Goal: Transaction & Acquisition: Purchase product/service

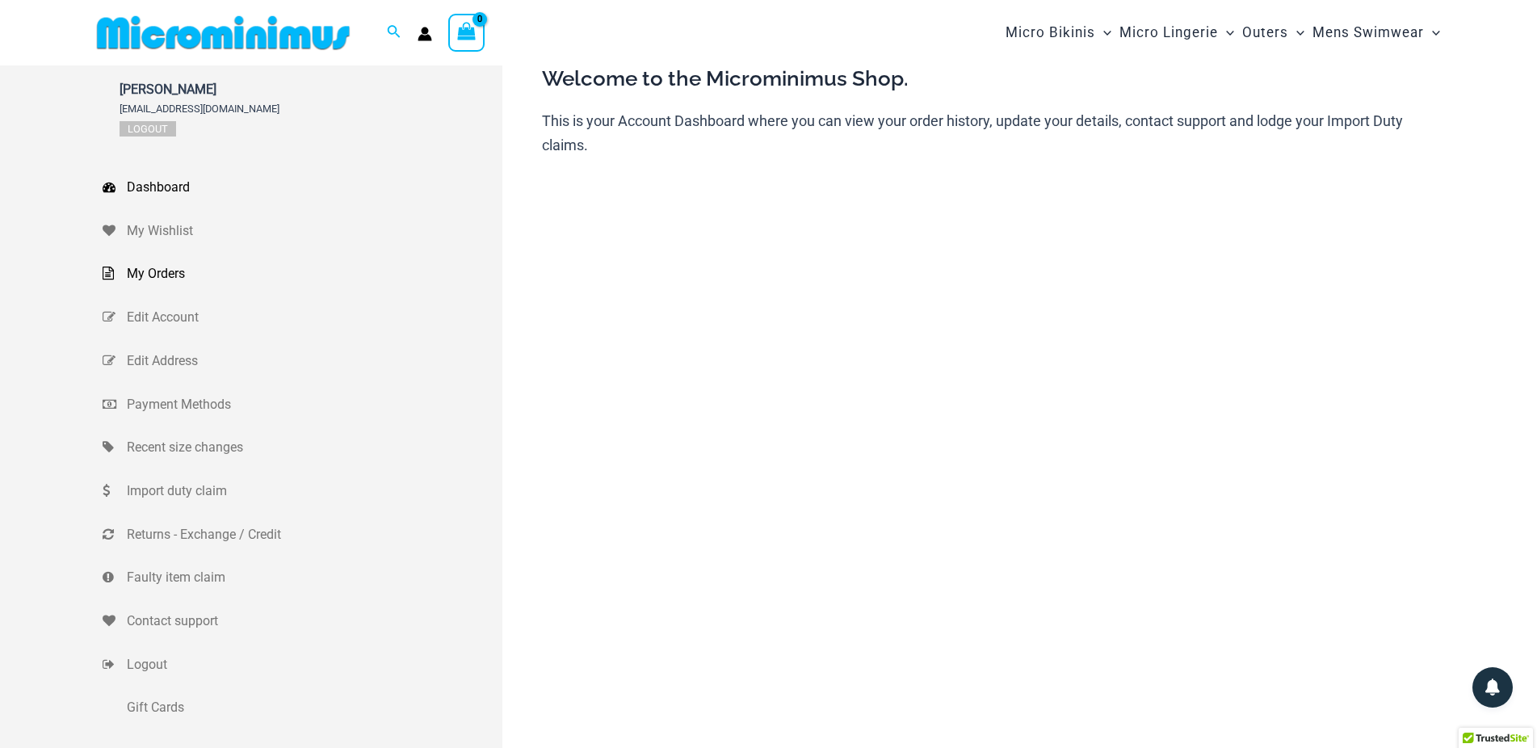
click at [148, 275] on span "My Orders" at bounding box center [313, 274] width 372 height 24
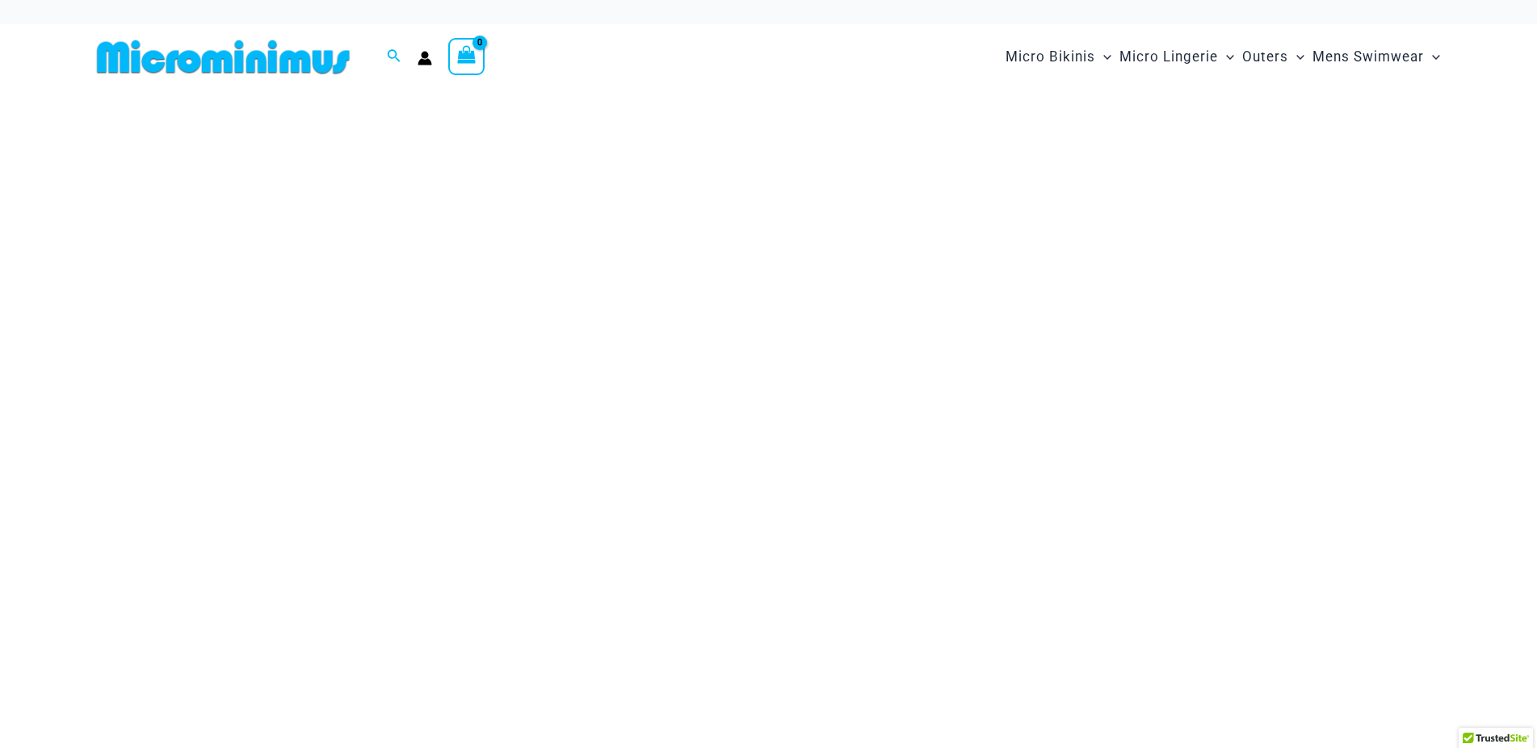
type input "**********"
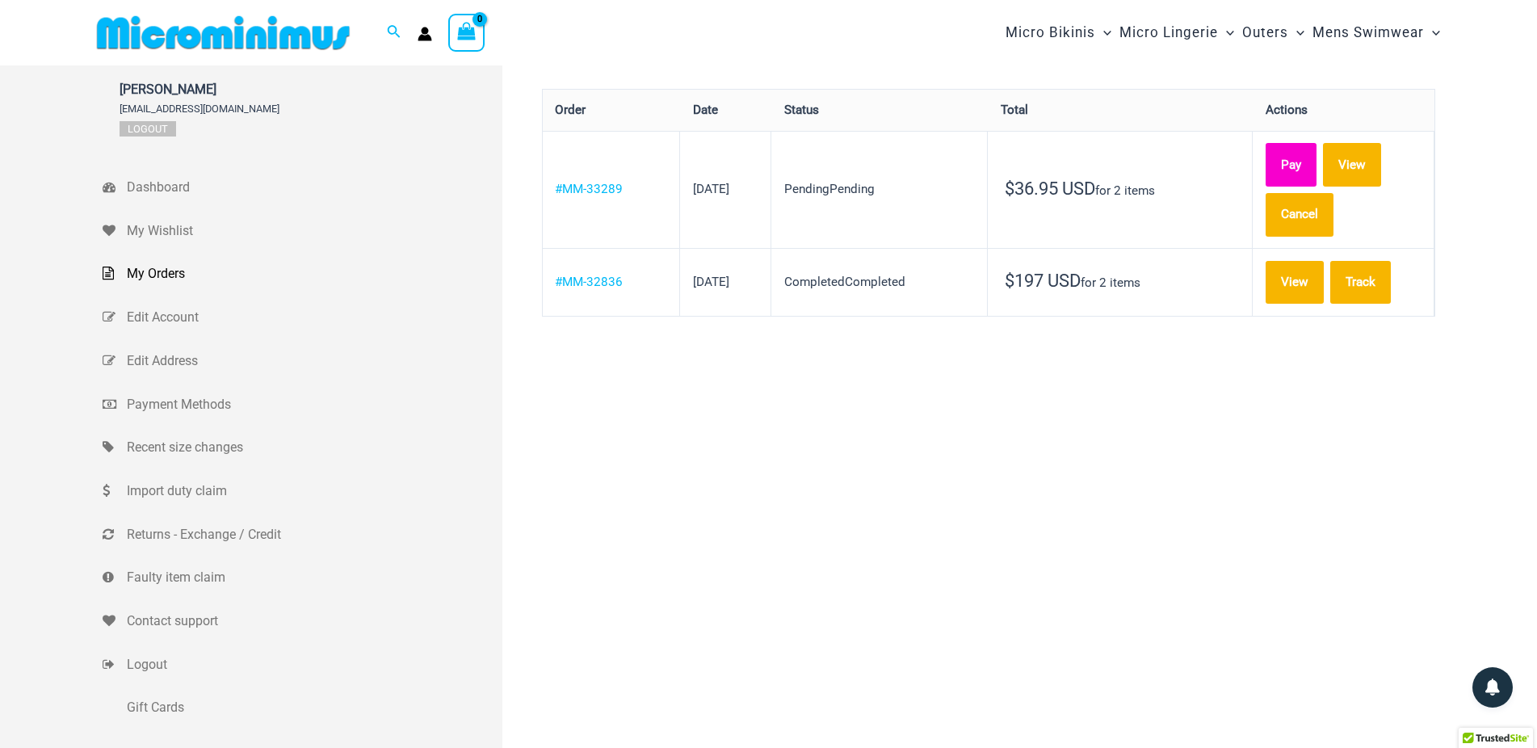
click at [1295, 157] on link "Pay" at bounding box center [1291, 165] width 51 height 44
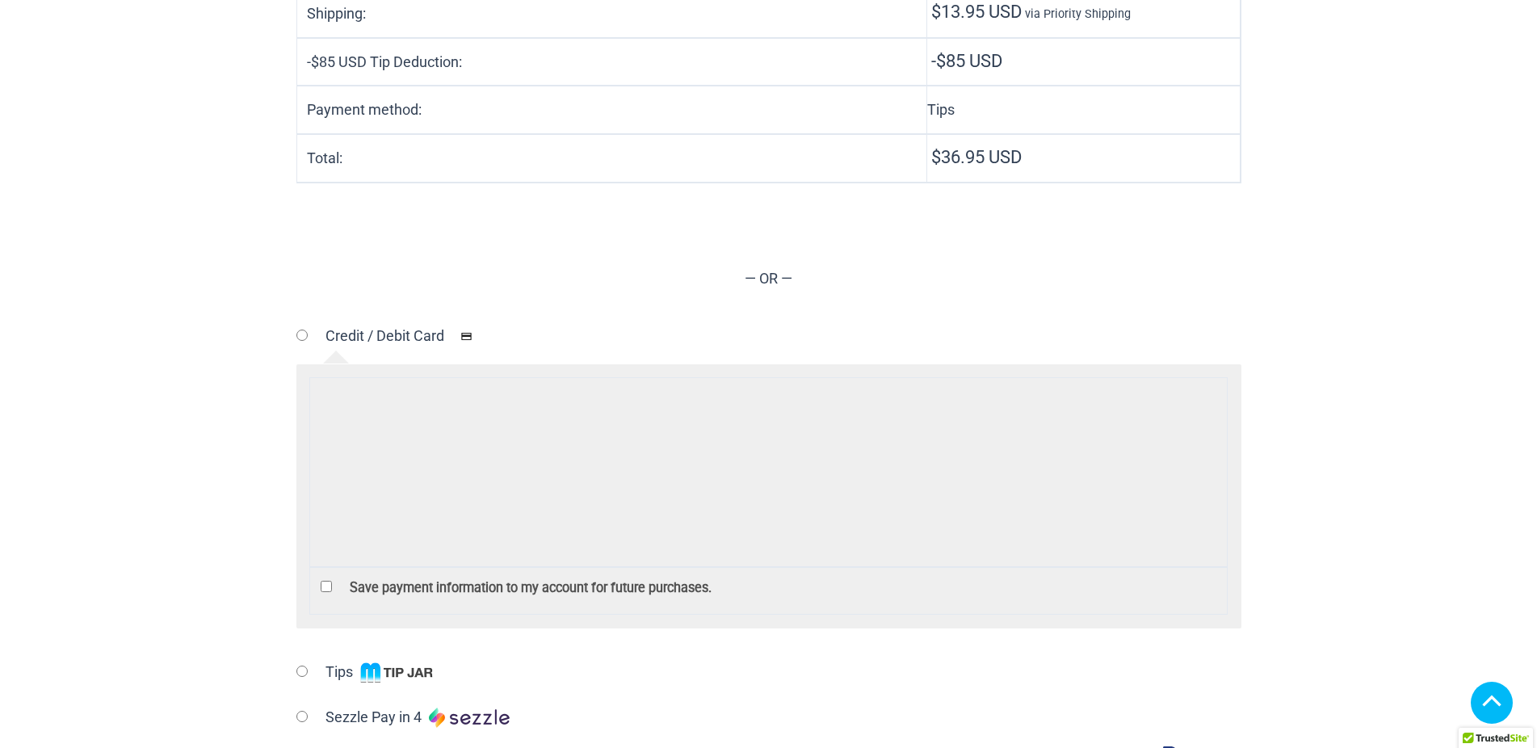
scroll to position [351, 0]
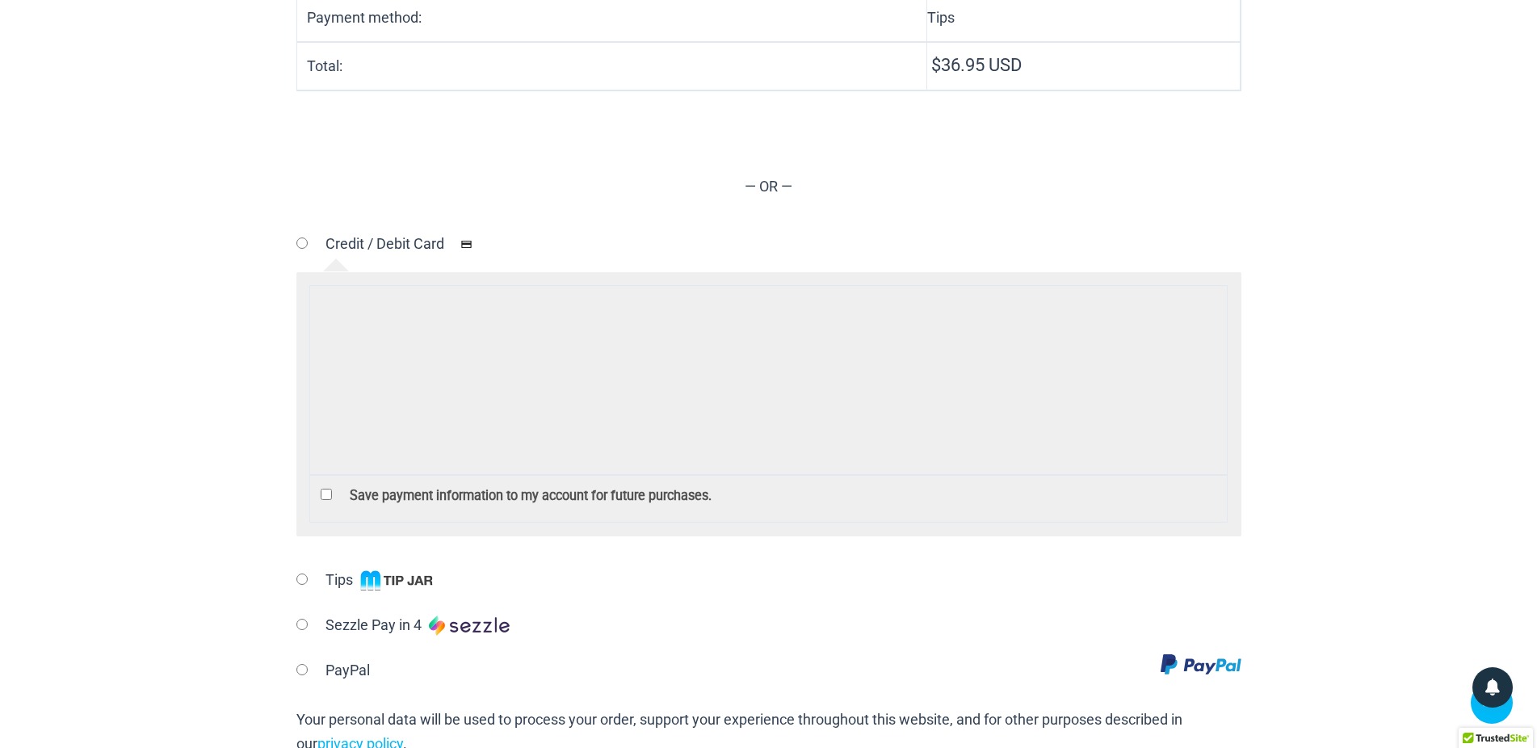
click at [539, 281] on div "Save payment information to my account for future purchases." at bounding box center [768, 404] width 945 height 264
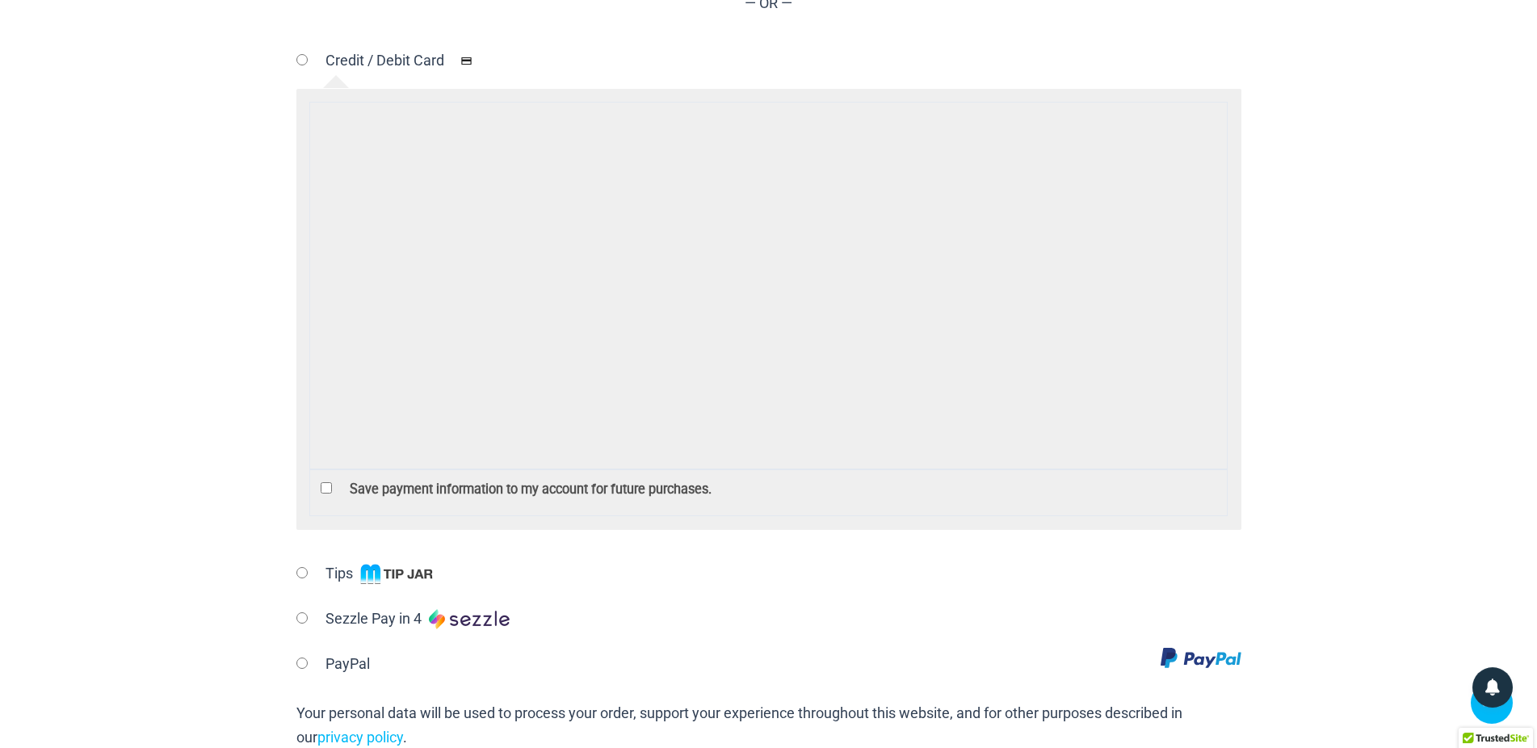
scroll to position [535, 0]
click at [321, 496] on p "Save payment information to my account for future purchases." at bounding box center [768, 488] width 900 height 31
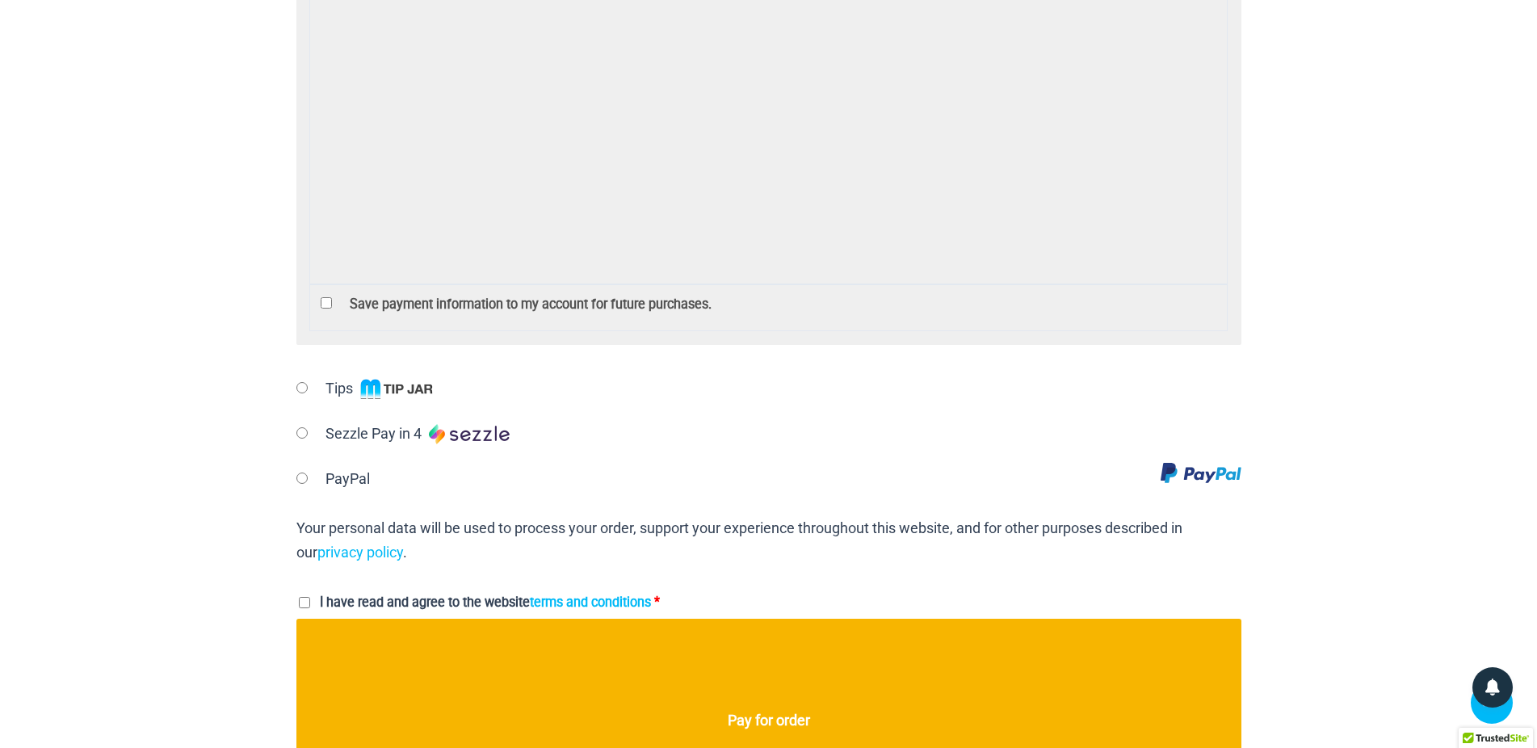
scroll to position [995, 0]
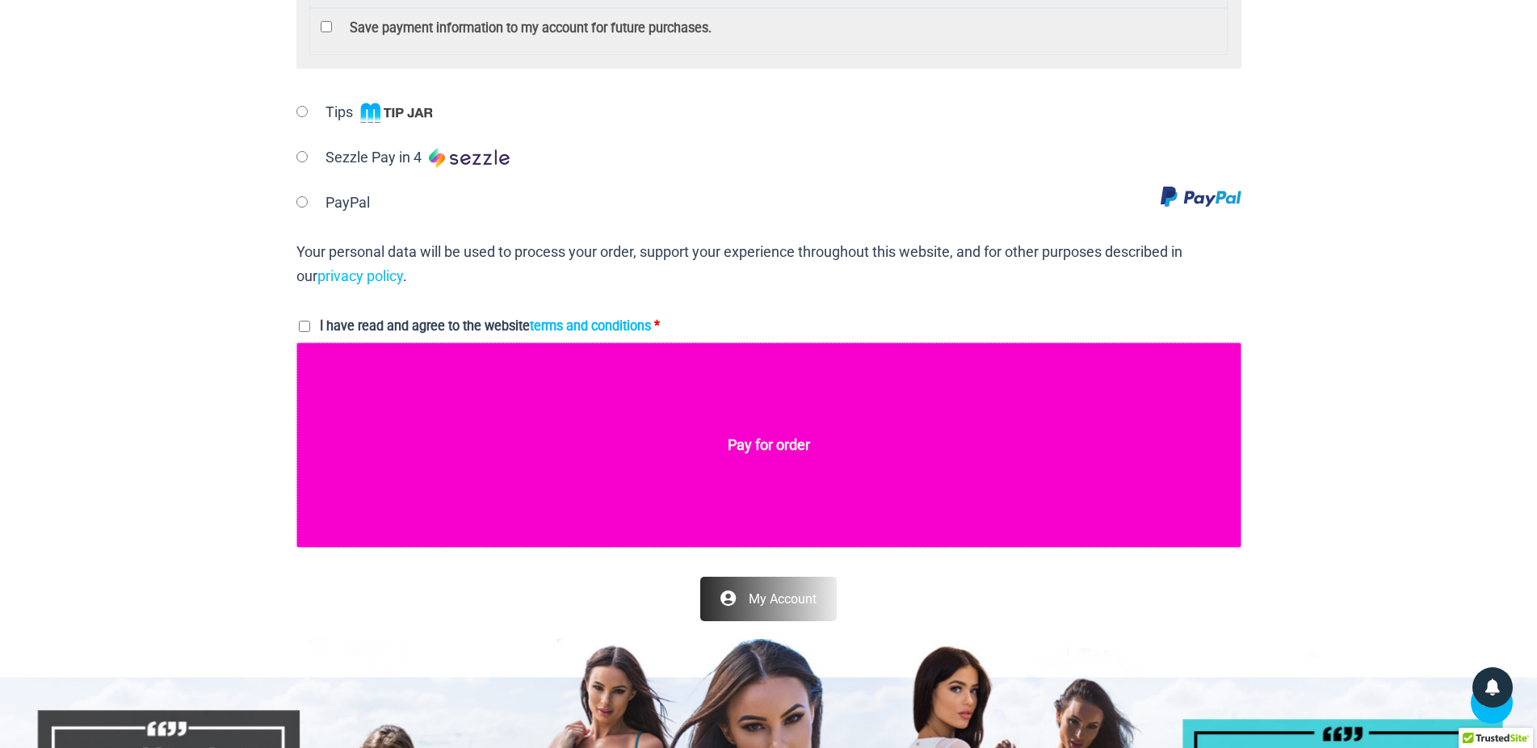
click at [754, 449] on button "Pay for order" at bounding box center [768, 444] width 945 height 205
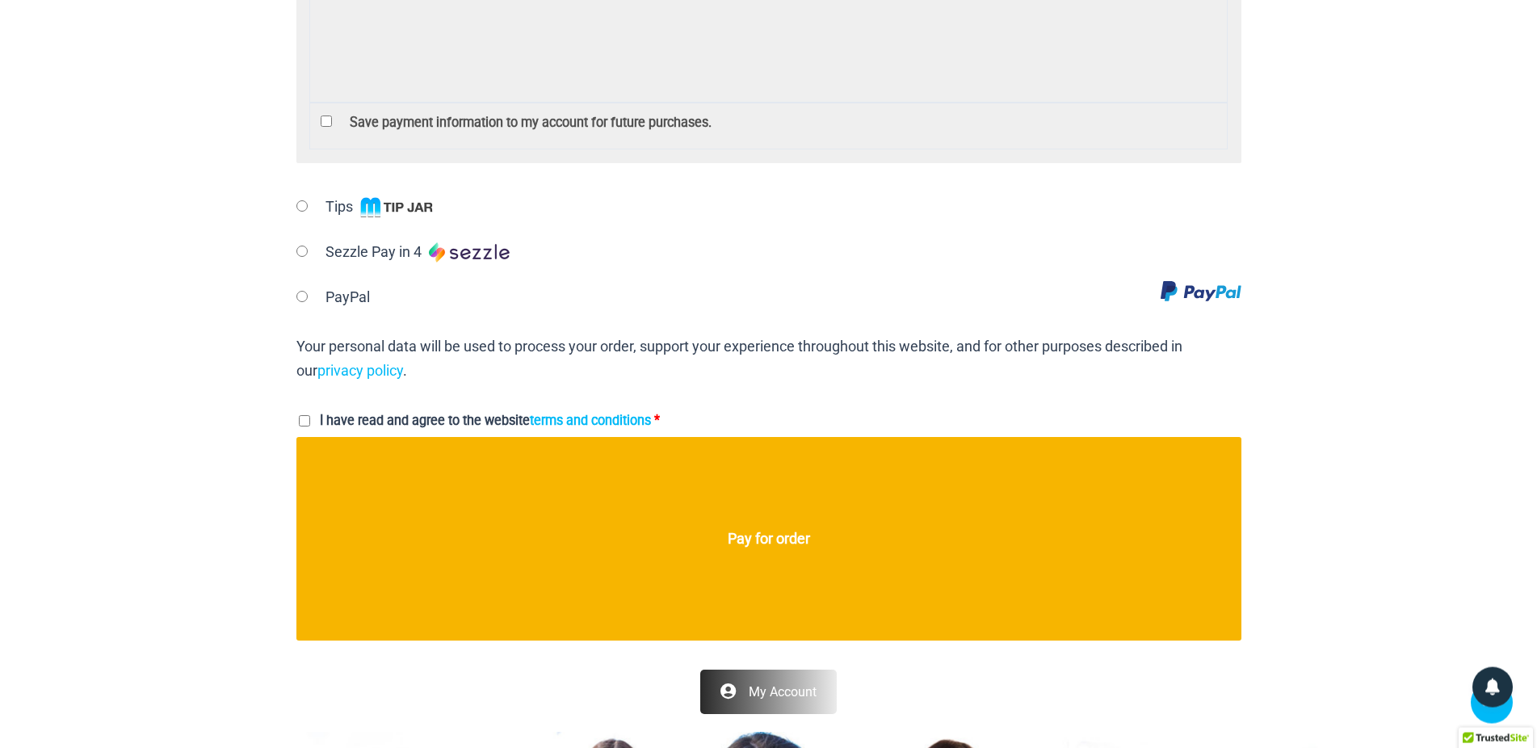
scroll to position [1381, 0]
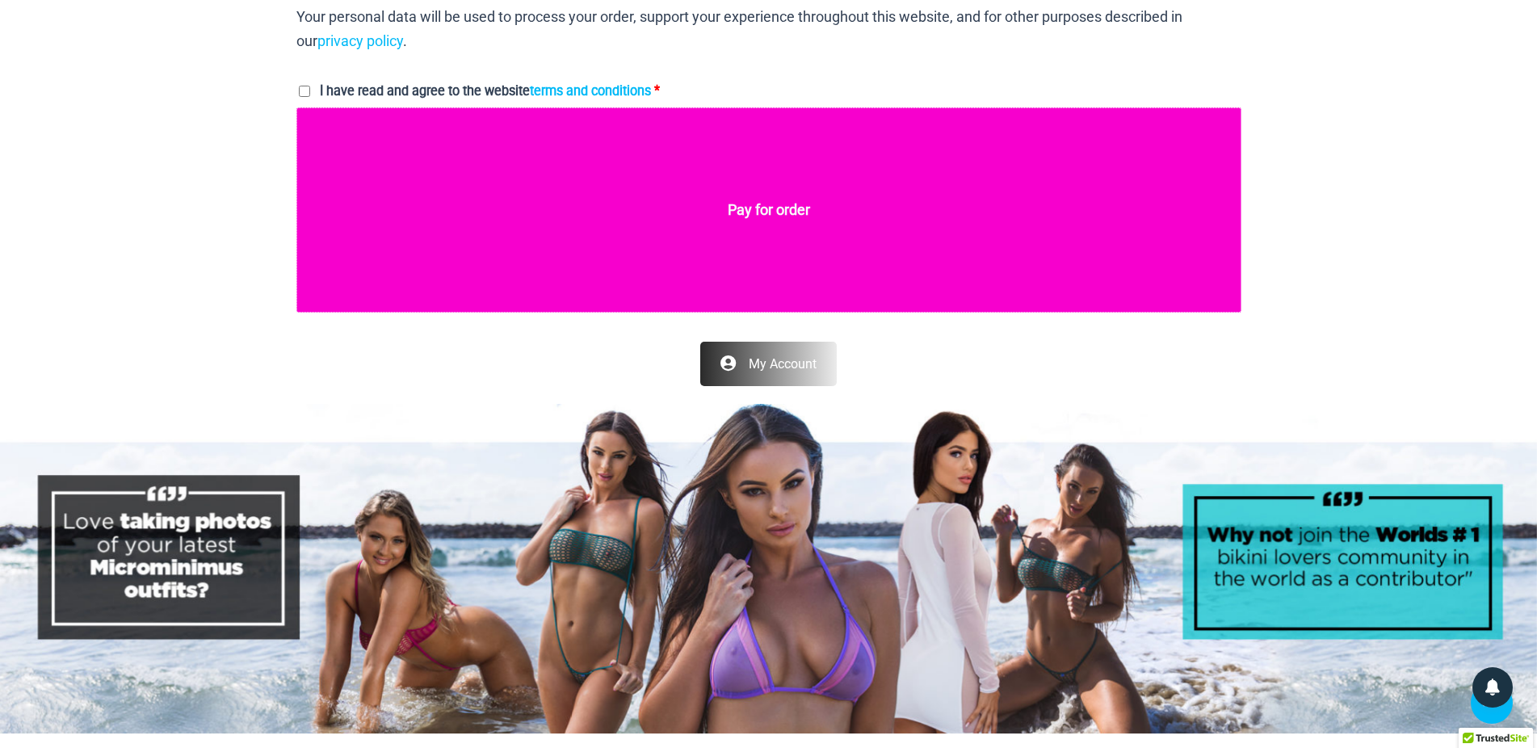
click at [725, 218] on button "Pay for order" at bounding box center [768, 209] width 945 height 205
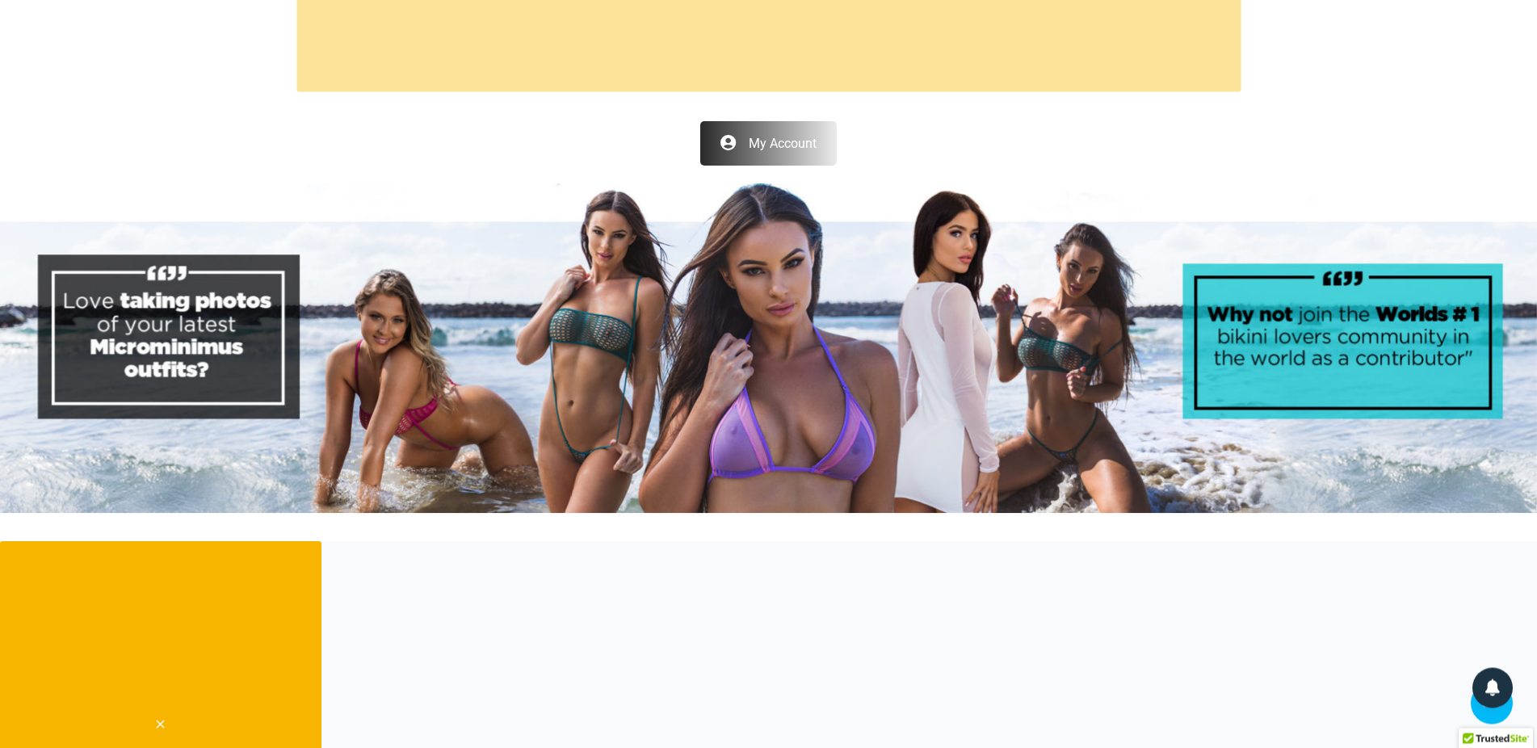
scroll to position [1657, 0]
